Goal: Navigation & Orientation: Find specific page/section

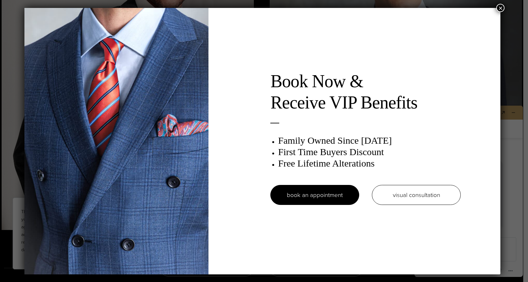
click at [502, 5] on button "×" at bounding box center [500, 8] width 8 height 8
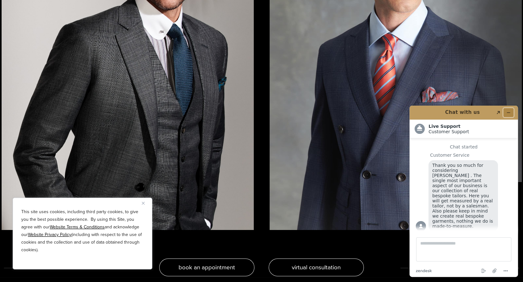
click at [511, 112] on button "Minimize widget" at bounding box center [508, 112] width 10 height 9
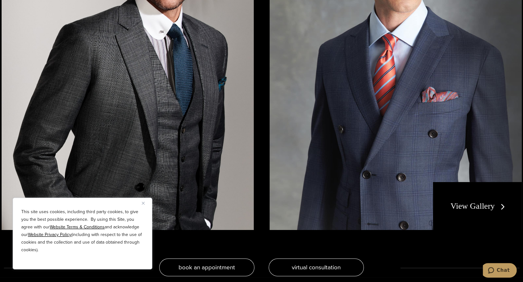
click at [143, 203] on img "Close" at bounding box center [143, 203] width 3 height 3
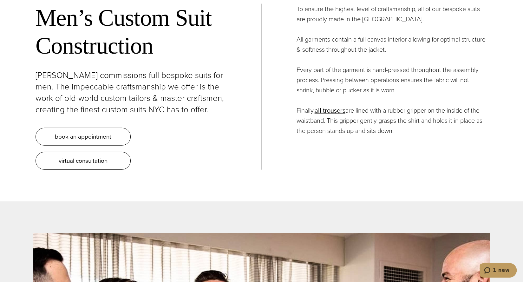
scroll to position [2517, 0]
click at [336, 105] on link "all trousers" at bounding box center [330, 110] width 31 height 10
